Goal: Task Accomplishment & Management: Manage account settings

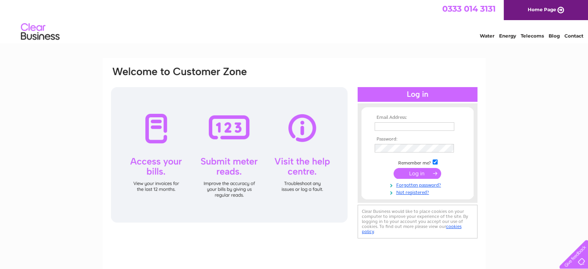
type input "carolyn@mckendrydunion.co.uk"
click at [413, 174] on input "submit" at bounding box center [418, 173] width 48 height 11
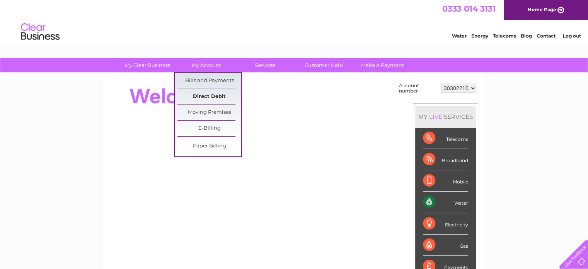
click at [209, 94] on link "Direct Debit" at bounding box center [210, 96] width 64 height 15
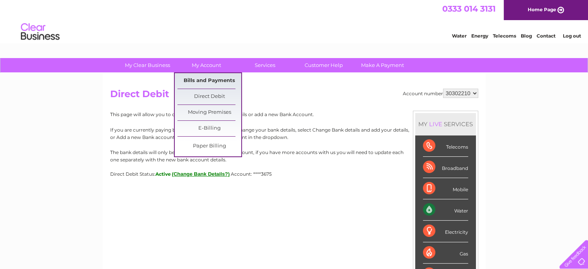
click at [202, 80] on link "Bills and Payments" at bounding box center [210, 80] width 64 height 15
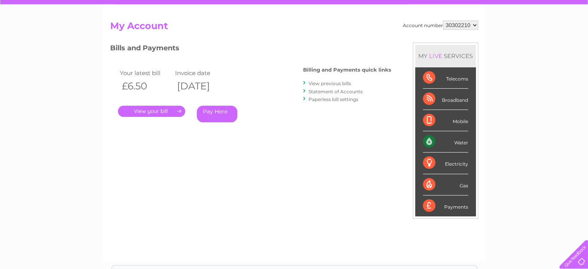
scroll to position [77, 0]
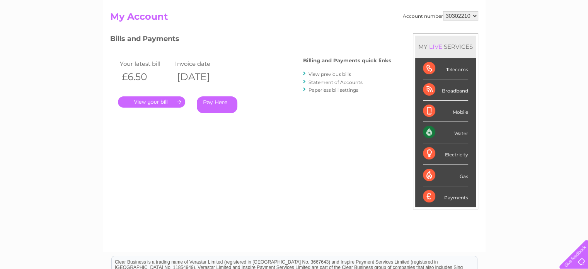
click at [149, 103] on link "." at bounding box center [151, 101] width 67 height 11
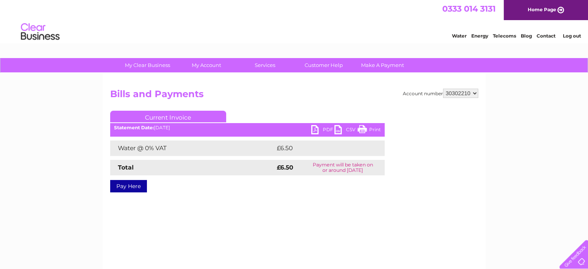
click at [323, 128] on link "PDF" at bounding box center [322, 130] width 23 height 11
